Goal: Transaction & Acquisition: Book appointment/travel/reservation

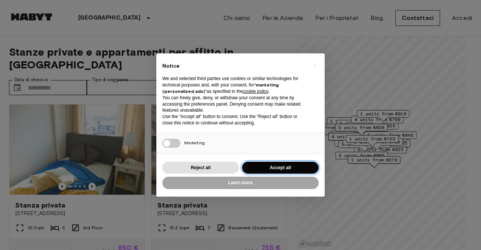
click at [260, 166] on button "Accept all" at bounding box center [280, 168] width 77 height 12
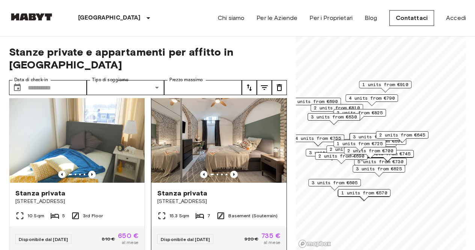
scroll to position [14, 0]
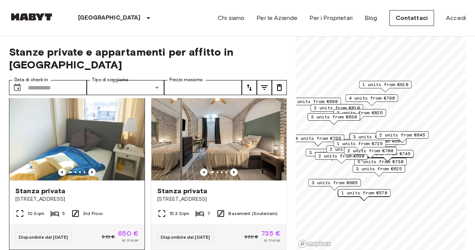
click at [59, 186] on span "Stanza privata" at bounding box center [40, 190] width 50 height 9
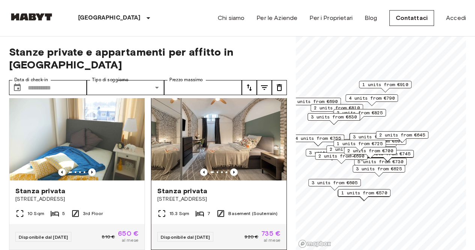
click at [187, 180] on div "Stanza privata Edelweißstraße 4" at bounding box center [218, 194] width 135 height 29
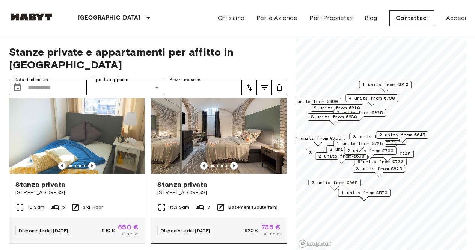
scroll to position [22, 0]
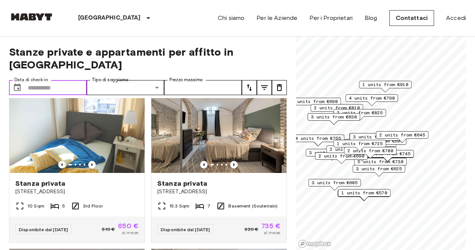
click at [33, 80] on input "Data di check-in" at bounding box center [57, 87] width 59 height 15
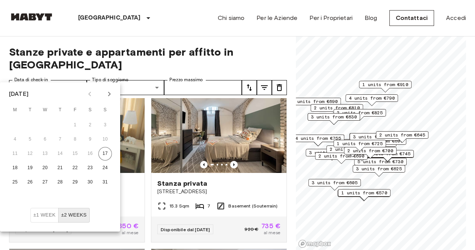
click at [110, 98] on icon "Next month" at bounding box center [109, 93] width 9 height 9
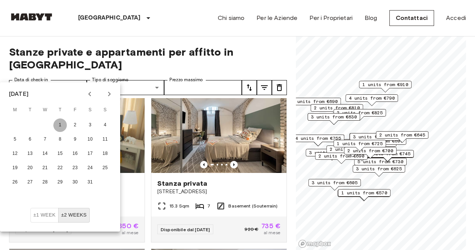
click at [59, 124] on button "1" at bounding box center [60, 125] width 14 height 14
type input "**********"
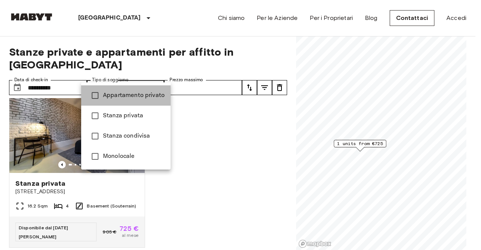
click at [133, 98] on span "Appartamento privato" at bounding box center [134, 95] width 62 height 9
type input "**********"
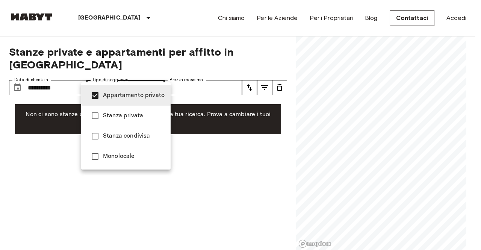
click at [68, 76] on div at bounding box center [240, 125] width 481 height 250
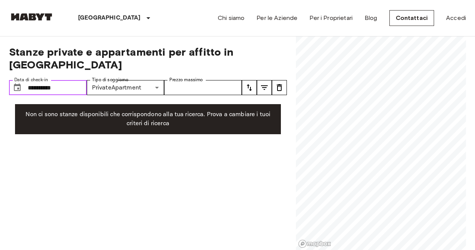
click at [57, 80] on input "**********" at bounding box center [57, 87] width 59 height 15
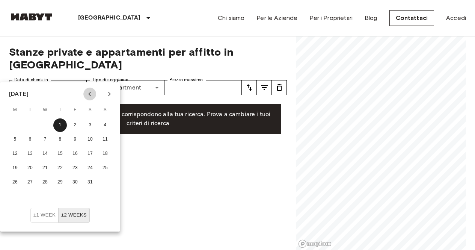
click at [86, 98] on icon "Previous month" at bounding box center [89, 93] width 9 height 9
click at [92, 127] on button "1" at bounding box center [90, 125] width 14 height 14
type input "**********"
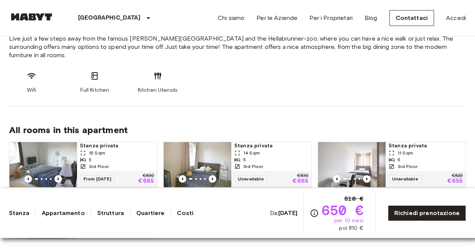
scroll to position [336, 0]
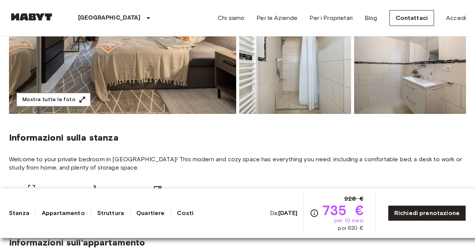
scroll to position [175, 0]
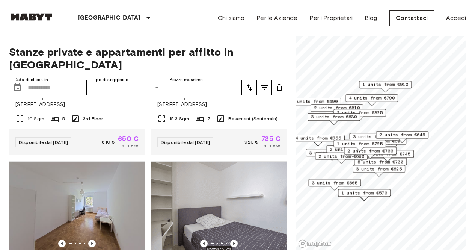
scroll to position [106, 0]
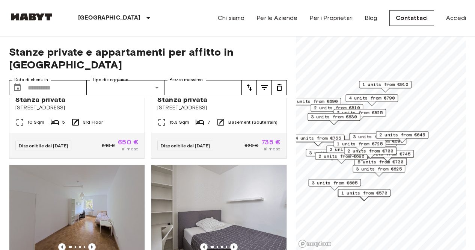
click at [372, 85] on span "1 units from €910" at bounding box center [385, 84] width 46 height 7
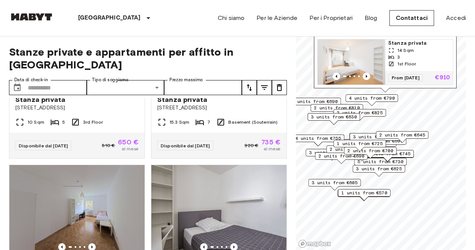
scroll to position [0, 0]
click at [359, 50] on img "Map marker" at bounding box center [352, 61] width 68 height 45
click at [376, 99] on span "4 units from €790" at bounding box center [372, 98] width 46 height 7
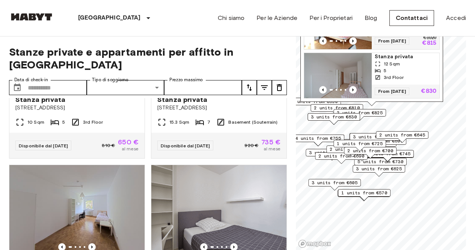
scroll to position [60, 0]
click at [403, 60] on div "12 Sqm" at bounding box center [406, 63] width 62 height 7
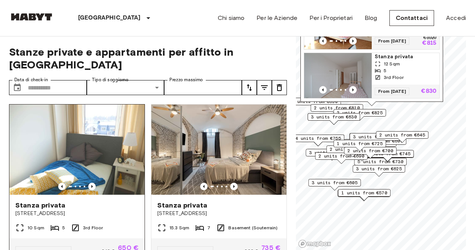
scroll to position [0, 0]
click at [122, 160] on img at bounding box center [76, 149] width 135 height 90
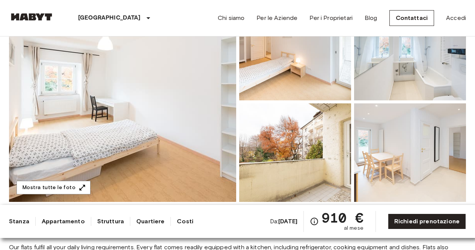
scroll to position [92, 0]
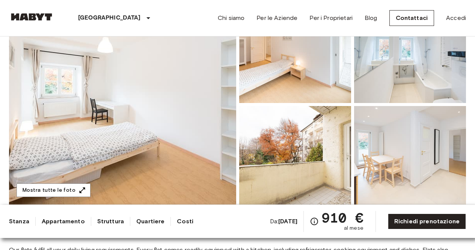
click at [200, 119] on img at bounding box center [122, 105] width 227 height 200
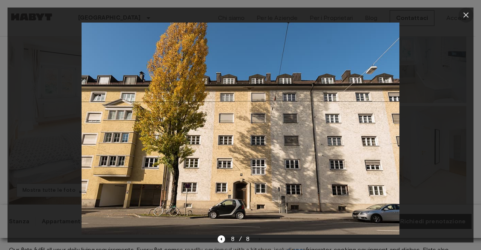
click at [467, 12] on icon "button" at bounding box center [465, 15] width 9 height 9
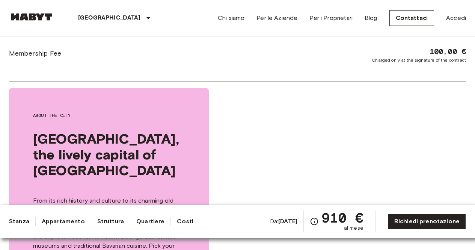
scroll to position [717, 0]
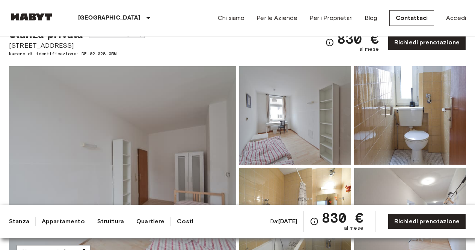
scroll to position [18, 0]
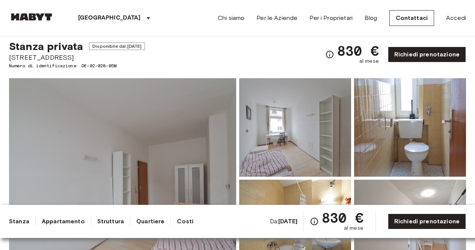
click at [165, 131] on img at bounding box center [122, 178] width 227 height 200
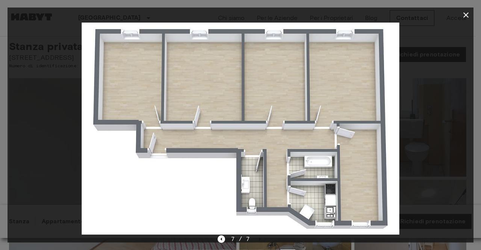
click at [464, 11] on icon "button" at bounding box center [465, 15] width 9 height 9
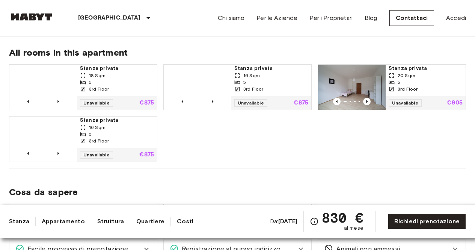
scroll to position [361, 0]
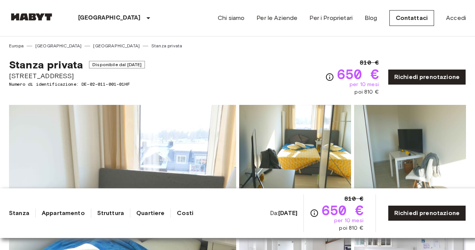
click at [181, 144] on img at bounding box center [122, 205] width 227 height 200
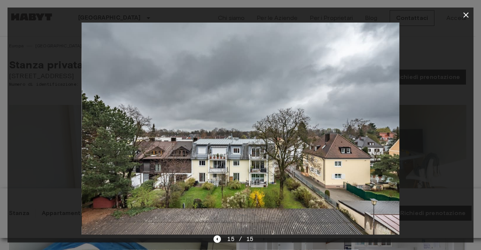
click at [464, 18] on icon "button" at bounding box center [465, 15] width 9 height 9
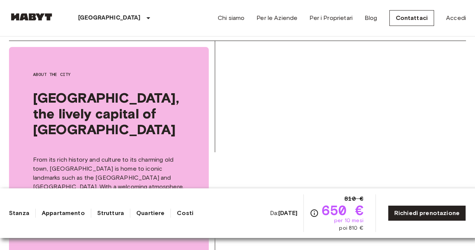
scroll to position [841, 0]
